Goal: Task Accomplishment & Management: Manage account settings

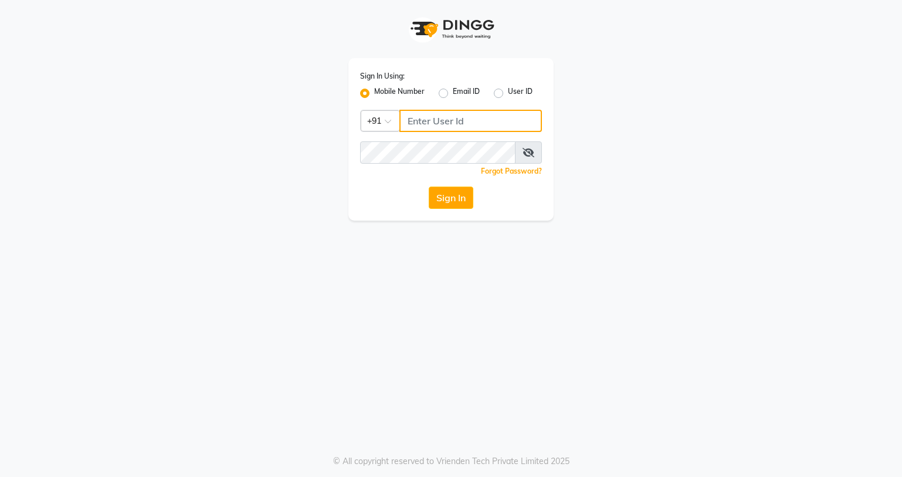
click at [463, 124] on input "Username" at bounding box center [470, 121] width 142 height 22
type input "9"
click at [714, 64] on div "Sign In Using: Mobile Number Email ID User ID Country Code × +91 Remember me Fo…" at bounding box center [451, 110] width 668 height 220
